Goal: Complete application form

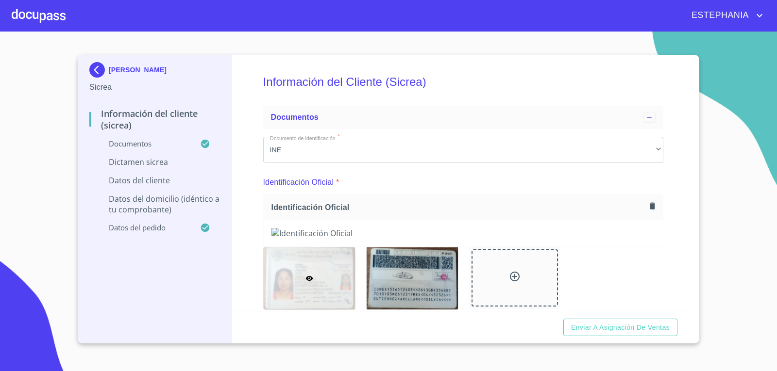
scroll to position [1553, 0]
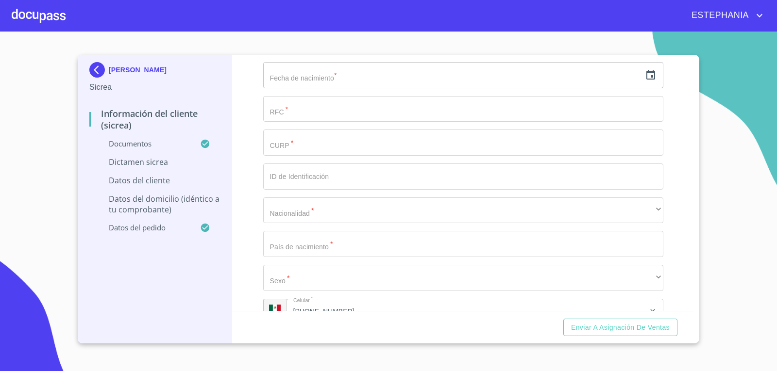
scroll to position [1796, 0]
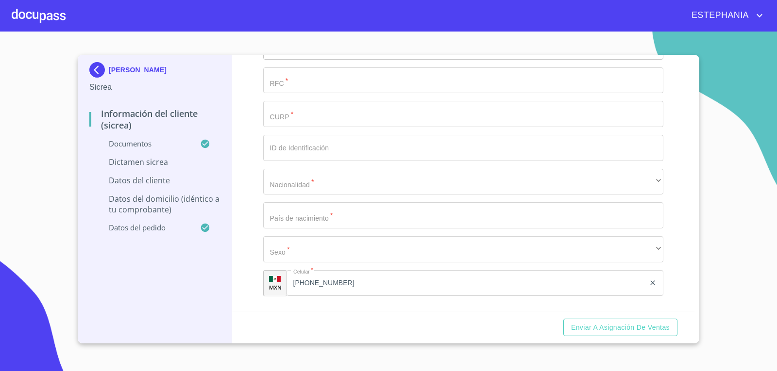
click at [334, 60] on input "text" at bounding box center [452, 46] width 378 height 26
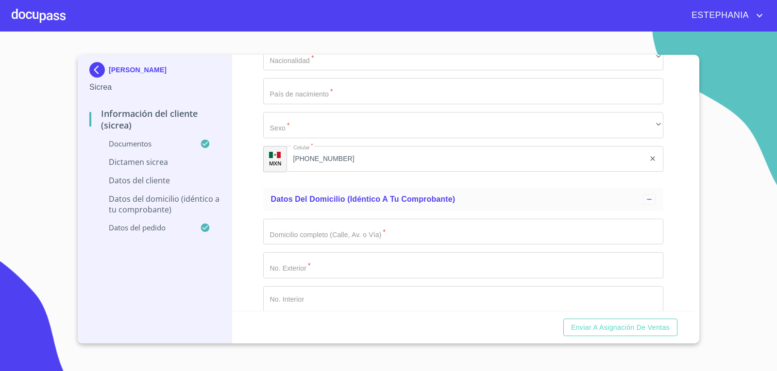
scroll to position [1942, 0]
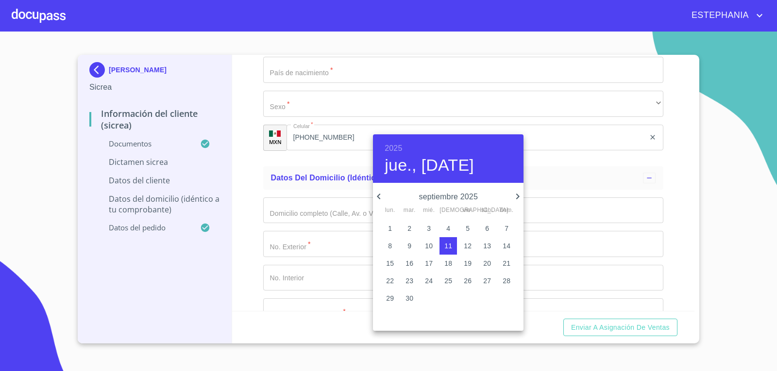
click at [464, 194] on p "septiembre 2025" at bounding box center [447, 197] width 127 height 12
click at [392, 145] on h6 "2025" at bounding box center [392, 149] width 17 height 14
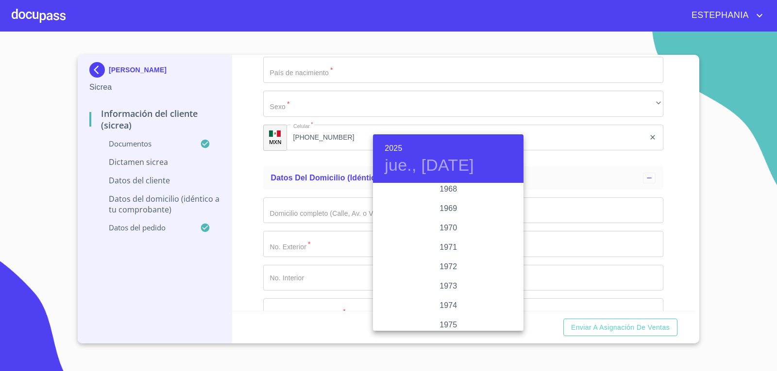
scroll to position [816, 0]
click at [447, 249] on div "1970" at bounding box center [448, 251] width 150 height 19
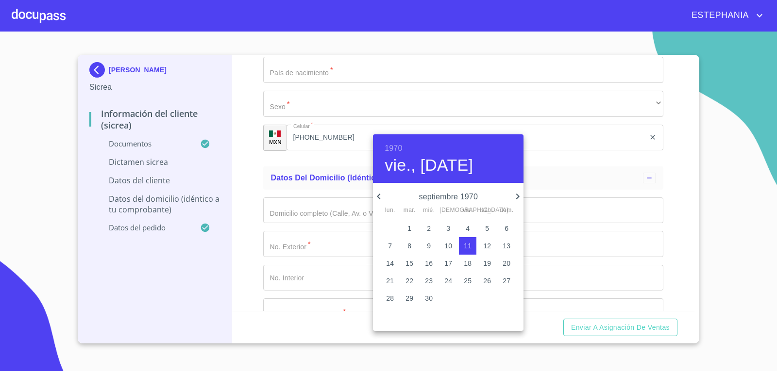
click at [514, 195] on icon "button" at bounding box center [518, 197] width 12 height 12
click at [381, 199] on icon "button" at bounding box center [379, 197] width 12 height 12
click at [482, 248] on span "10" at bounding box center [486, 246] width 17 height 10
type input "10 de oct. de 1970"
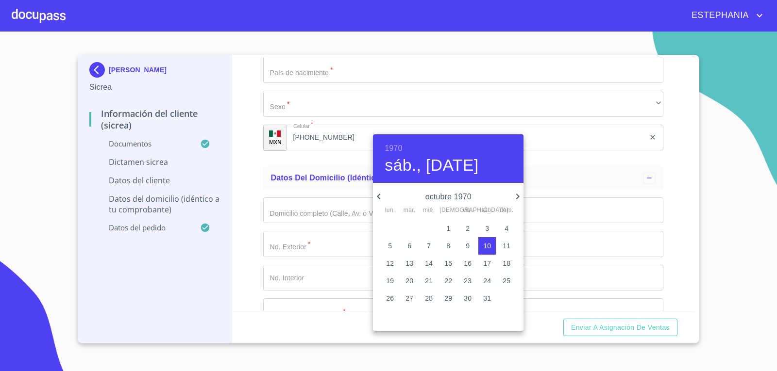
click at [484, 244] on p "10" at bounding box center [487, 246] width 8 height 10
click at [627, 173] on div at bounding box center [388, 185] width 777 height 371
